Goal: Obtain resource: Obtain resource

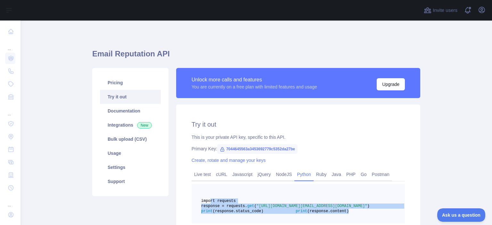
scroll to position [41, 0]
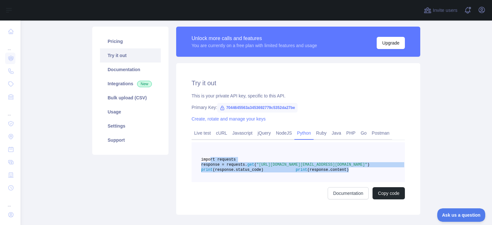
click at [310, 163] on pre "import requests response = requests. get ( "[URL][DOMAIN_NAME][EMAIL_ADDRESS][D…" at bounding box center [298, 162] width 213 height 40
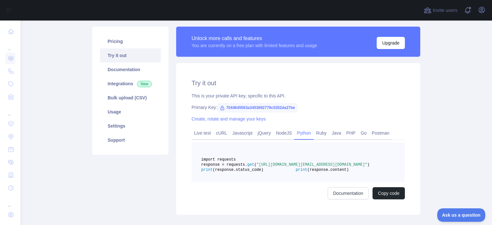
click at [231, 107] on span "7044645563a3453692779c5352da27be" at bounding box center [257, 108] width 80 height 10
copy span "7044645563a3453692779c5352da27be"
click at [241, 107] on span "7044645563a3453692779c5352da27be" at bounding box center [257, 108] width 80 height 10
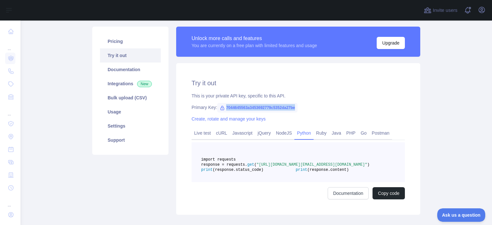
copy span "7044645563a3453692779c5352da27be"
drag, startPoint x: 298, startPoint y: 175, endPoint x: 349, endPoint y: 175, distance: 50.6
click at [349, 167] on span ""[URL][DOMAIN_NAME][EMAIL_ADDRESS][DOMAIN_NAME]"" at bounding box center [312, 164] width 111 height 4
copy span "[EMAIL_ADDRESS][DOMAIN_NAME]"
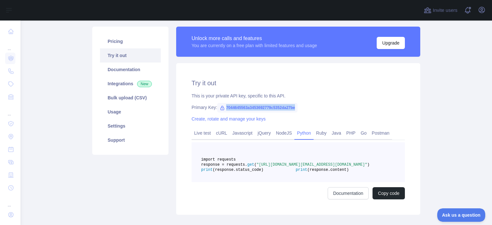
copy span "[EMAIL_ADDRESS][DOMAIN_NAME]"
click at [220, 135] on link "cURL" at bounding box center [221, 133] width 16 height 10
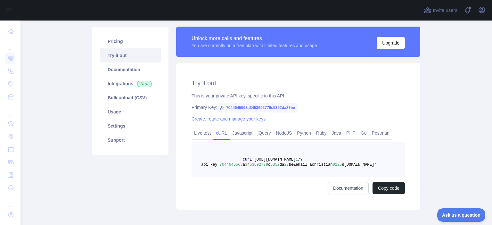
click at [252, 160] on span "'[URL][DOMAIN_NAME]" at bounding box center [274, 159] width 44 height 4
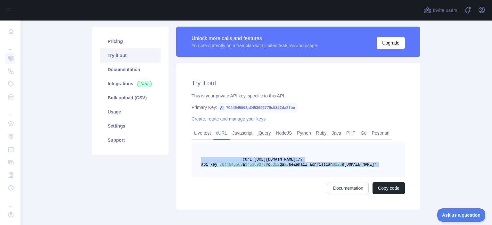
click at [252, 160] on span "'[URL][DOMAIN_NAME]" at bounding box center [274, 159] width 44 height 4
copy span "curl '[URL][DOMAIN_NAME] 1 /?api_key= 7044645563 a 3453692779 c 5352 da 27 be&e…"
click at [302, 166] on span "be&email=achristian" at bounding box center [311, 164] width 44 height 4
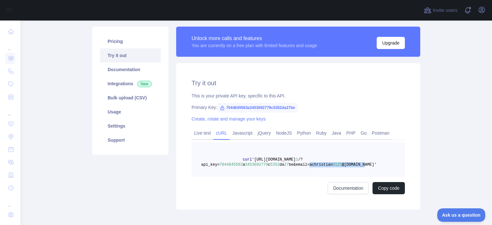
drag, startPoint x: 298, startPoint y: 164, endPoint x: 348, endPoint y: 166, distance: 50.3
click at [348, 166] on span "curl '[URL][DOMAIN_NAME] 1 /?api_key= 7044645563 a 3453692779 c 5352 da 27 be&e…" at bounding box center [288, 162] width 175 height 10
copy span "achristian 0125 @[DOMAIN_NAME]"
click at [296, 133] on link "Python" at bounding box center [303, 133] width 19 height 10
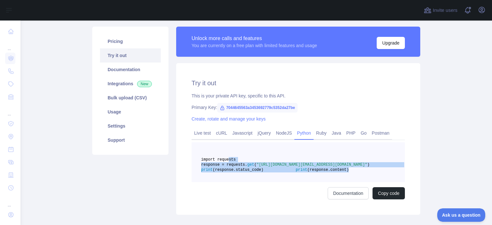
drag, startPoint x: 224, startPoint y: 158, endPoint x: 281, endPoint y: 187, distance: 64.0
click at [281, 182] on pre "import requests response = requests. get ( "[URL][DOMAIN_NAME][EMAIL_ADDRESS][D…" at bounding box center [298, 162] width 213 height 40
copy code "import requests response = requests. get ( "[URL][DOMAIN_NAME][EMAIL_ADDRESS][D…"
click at [217, 133] on link "cURL" at bounding box center [221, 133] width 16 height 10
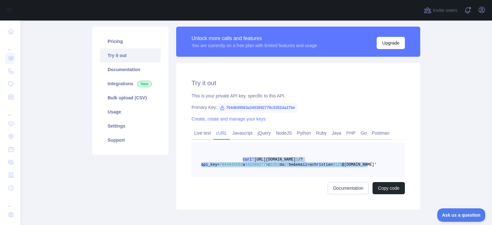
drag, startPoint x: 236, startPoint y: 159, endPoint x: 357, endPoint y: 168, distance: 122.0
click at [357, 168] on pre "curl '[URL][DOMAIN_NAME] 1 /?api_key= 7044645563 a 3453692779 c 5352 da 27 be&e…" at bounding box center [298, 159] width 213 height 35
copy span "curl '[URL][DOMAIN_NAME] 1 /?api_key= 7044645563 a 3453692779 c 5352 da 27 be&e…"
click at [296, 169] on pre "curl '[URL][DOMAIN_NAME] 1 /?api_key= 7044645563 a 3453692779 c 5352 da 27 be&e…" at bounding box center [298, 159] width 213 height 35
drag, startPoint x: 299, startPoint y: 163, endPoint x: 349, endPoint y: 162, distance: 50.3
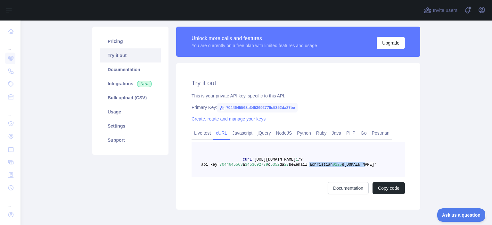
click at [349, 162] on span "curl '[URL][DOMAIN_NAME] 1 /?api_key= 7044645563 a 3453692779 c 5352 da 27 be&e…" at bounding box center [288, 162] width 175 height 10
